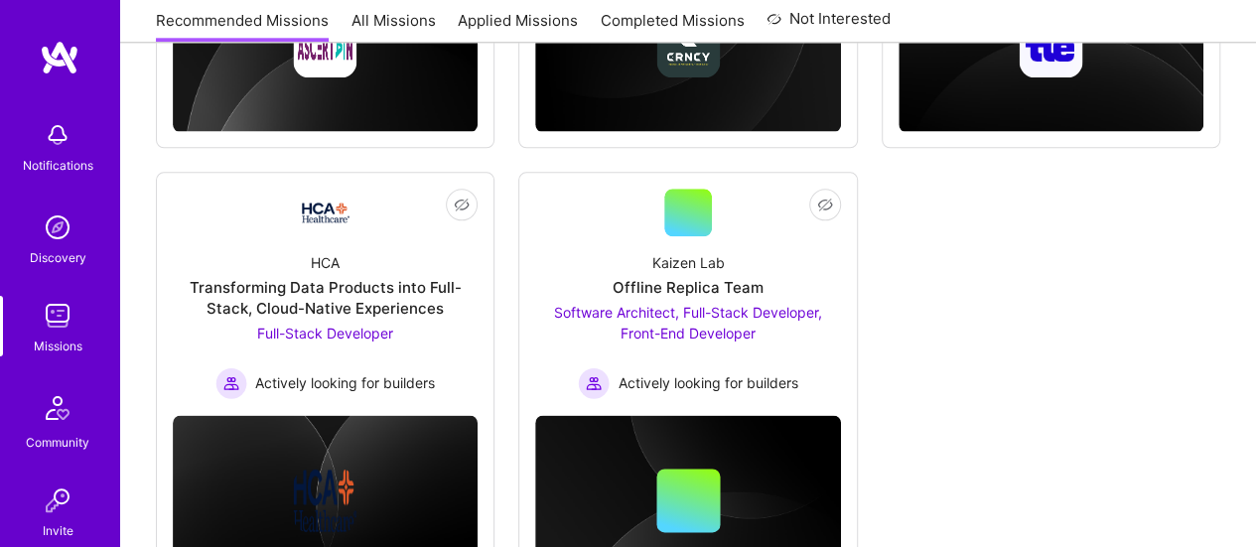
scroll to position [1078, 0]
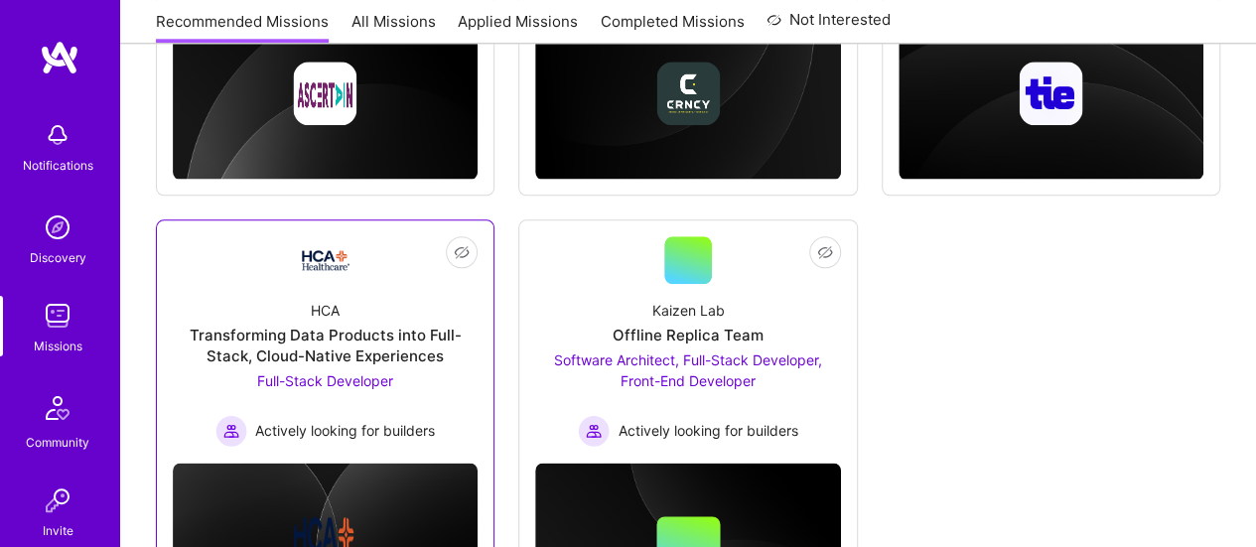
click at [340, 348] on div "Transforming Data Products into Full-Stack, Cloud-Native Experiences" at bounding box center [325, 346] width 305 height 42
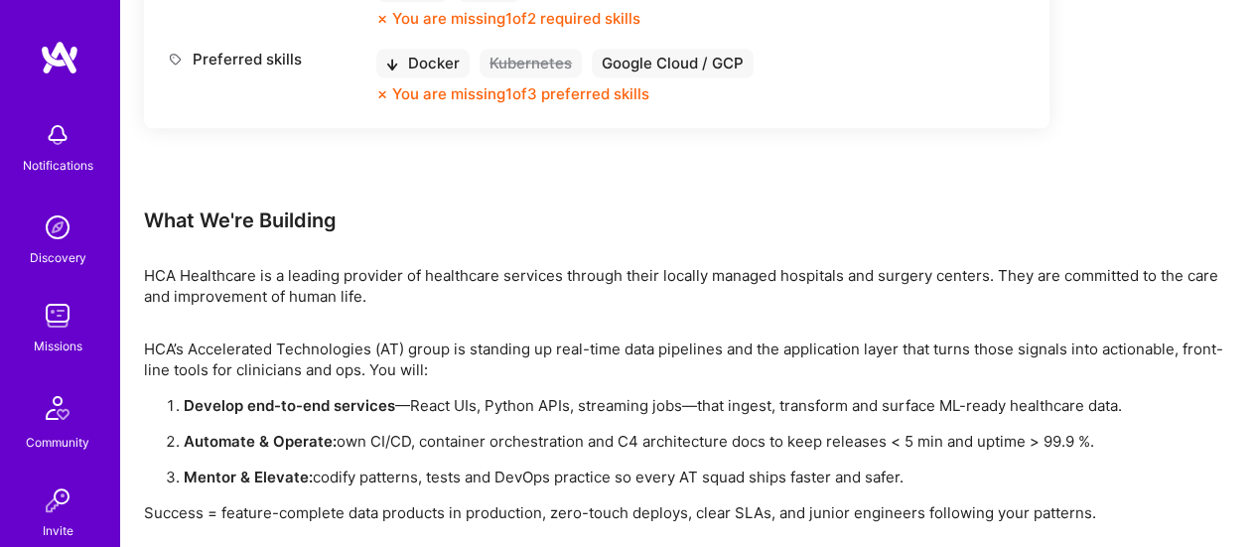
scroll to position [1073, 0]
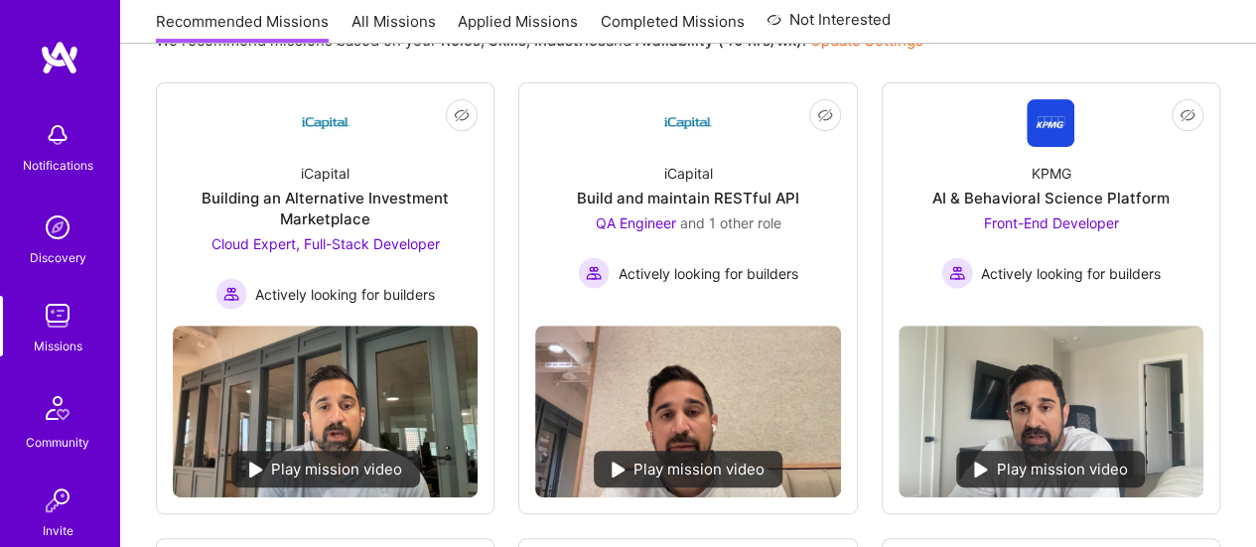
scroll to position [205, 0]
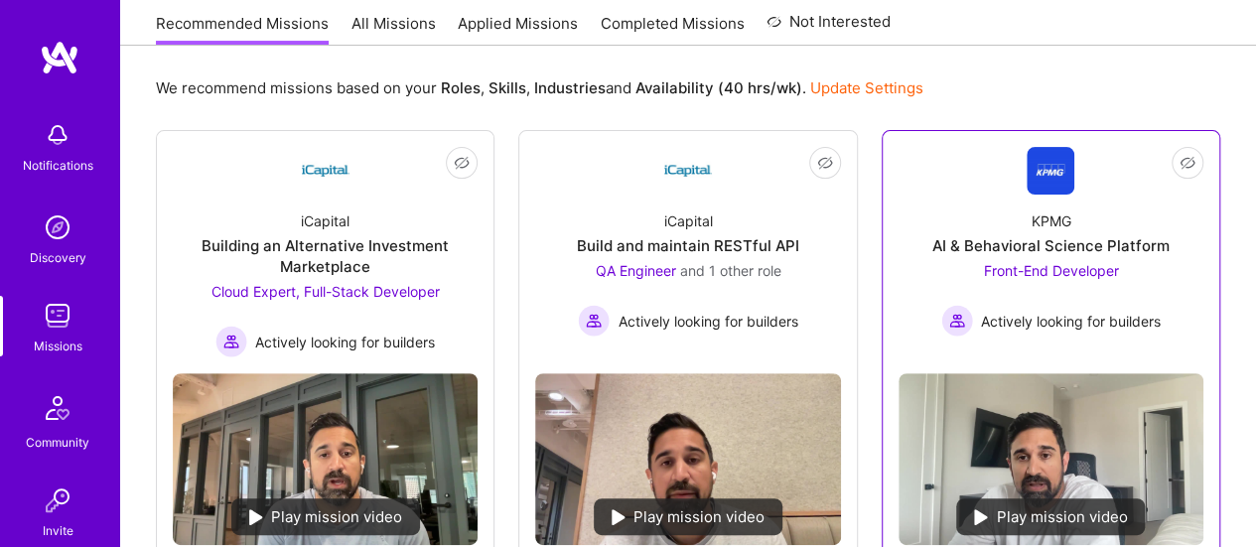
click at [1051, 255] on div "KPMG AI & Behavioral Science Platform Front-End Developer Actively looking for …" at bounding box center [1051, 266] width 305 height 142
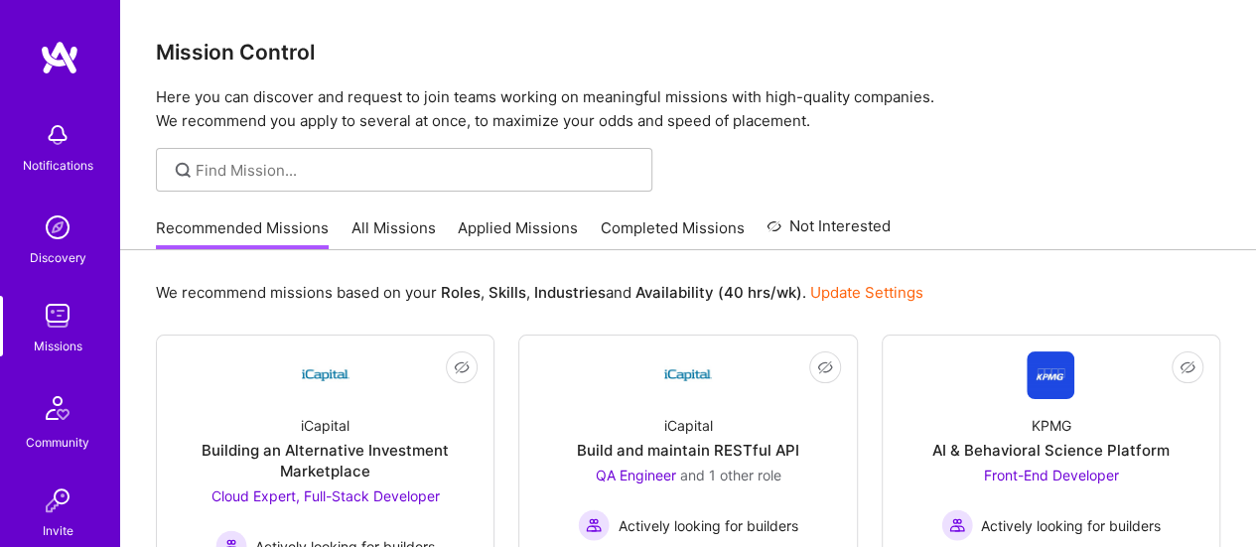
click at [533, 223] on link "Applied Missions" at bounding box center [518, 233] width 120 height 33
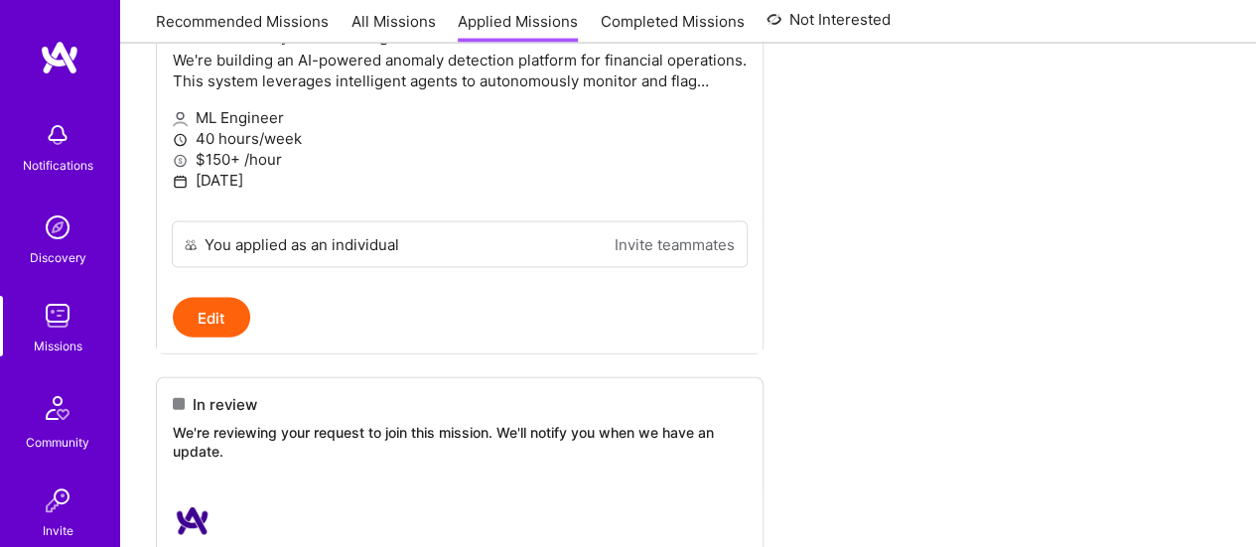
scroll to position [816, 0]
